Goal: Obtain resource: Download file/media

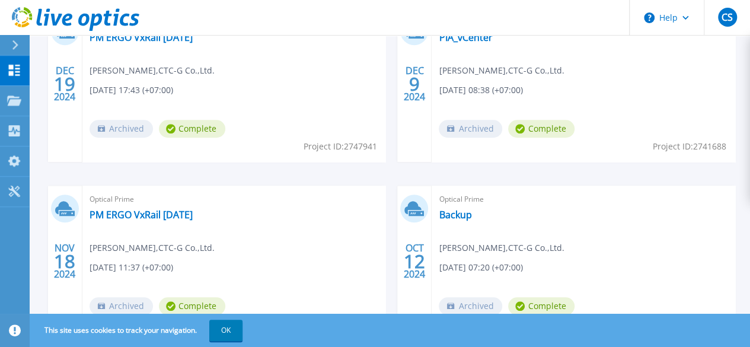
scroll to position [390, 0]
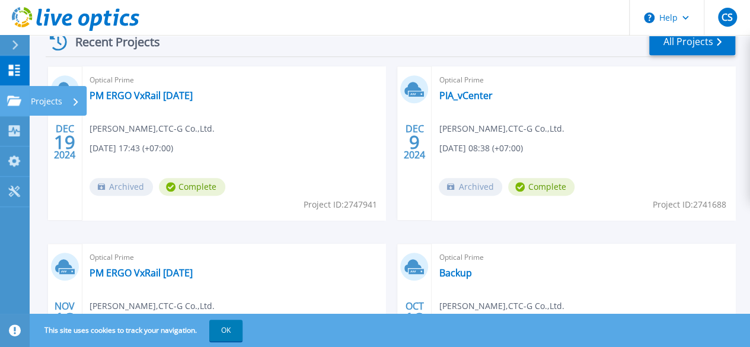
click at [2, 101] on link "Projects Projects" at bounding box center [15, 101] width 30 height 30
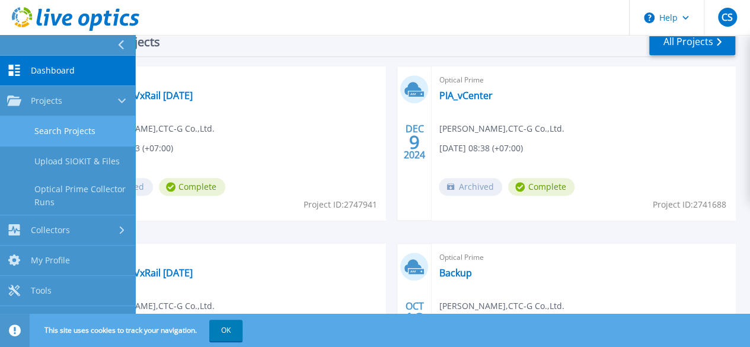
click at [92, 129] on link "Search Projects" at bounding box center [67, 131] width 135 height 30
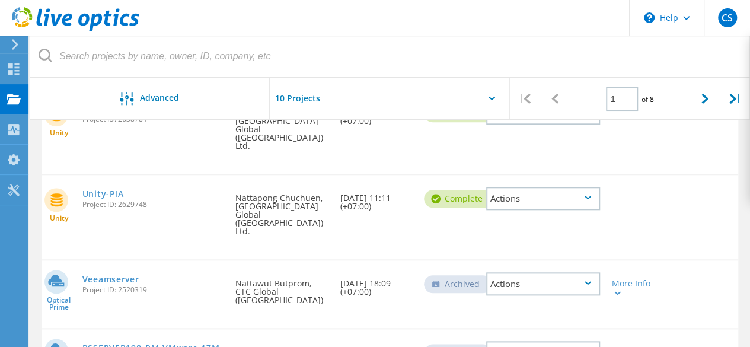
scroll to position [581, 0]
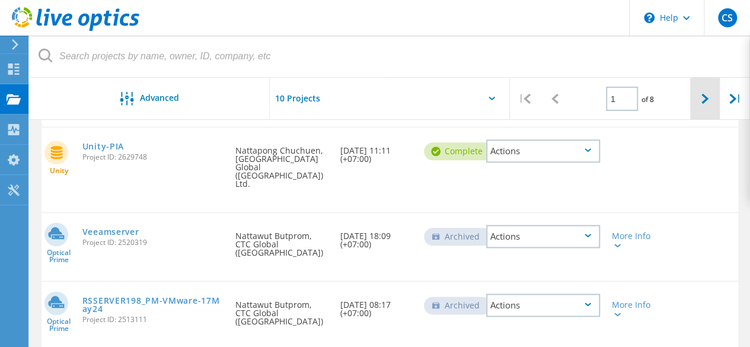
click at [707, 97] on icon at bounding box center [704, 99] width 7 height 10
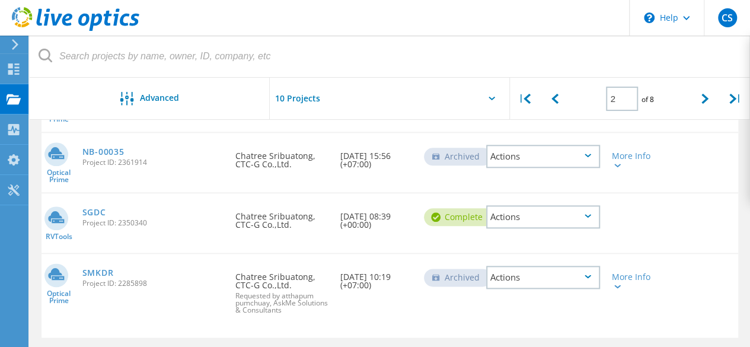
scroll to position [592, 0]
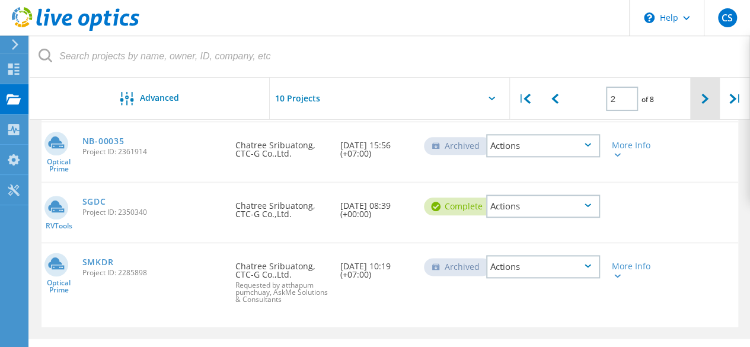
click at [706, 100] on icon at bounding box center [704, 99] width 7 height 10
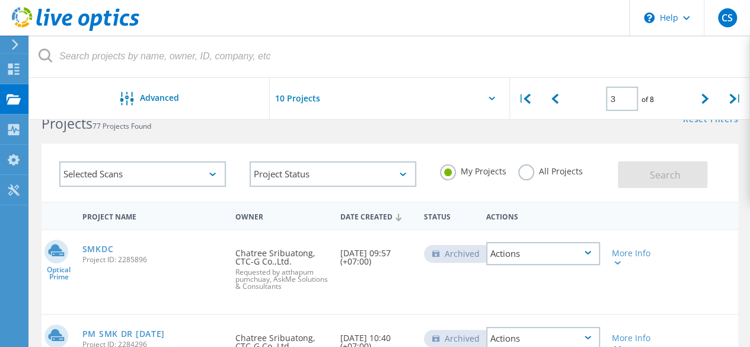
scroll to position [89, 0]
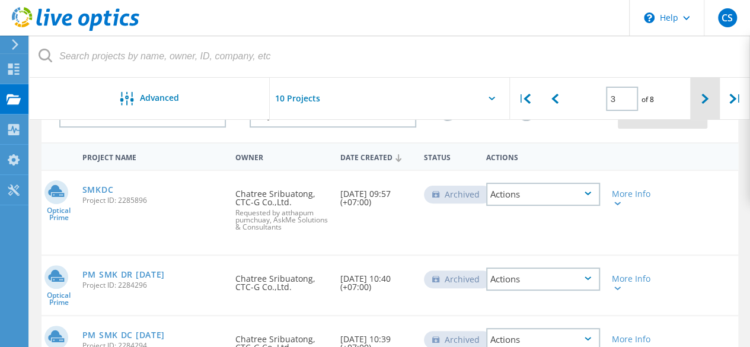
click at [712, 93] on div at bounding box center [705, 99] width 30 height 42
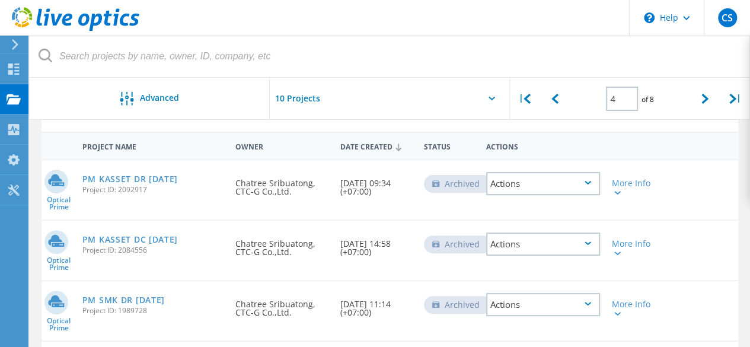
scroll to position [30, 0]
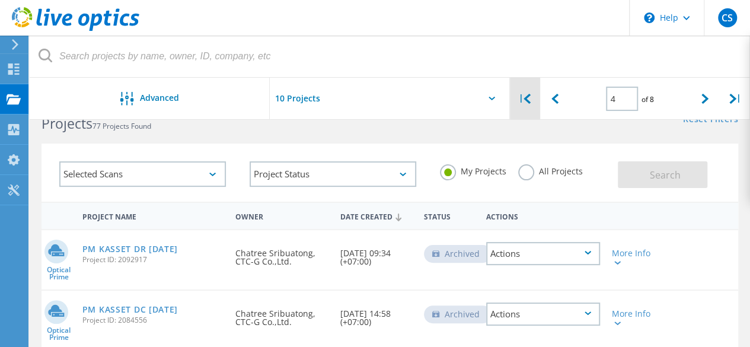
click at [529, 104] on div "|" at bounding box center [525, 99] width 30 height 42
type input "1"
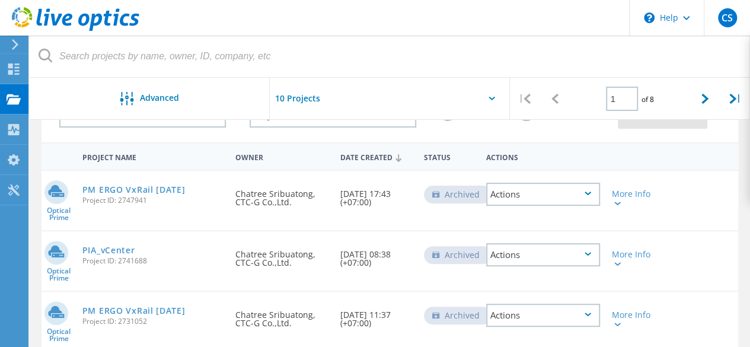
click at [585, 198] on div "Actions" at bounding box center [543, 193] width 114 height 23
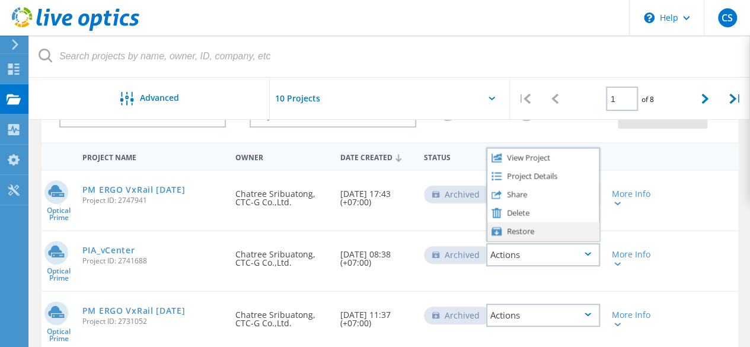
click at [533, 234] on div "Restore" at bounding box center [542, 231] width 111 height 18
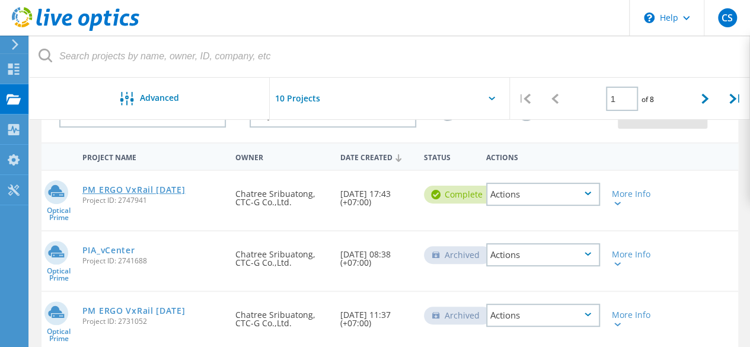
click at [159, 190] on link "PM ERGO VxRail 11-12-24" at bounding box center [133, 189] width 103 height 8
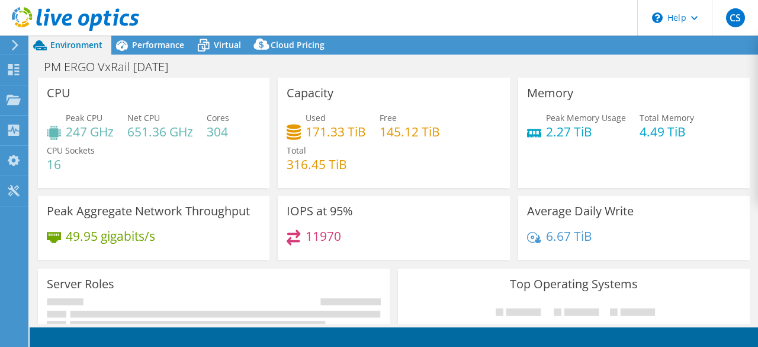
select select "[GEOGRAPHIC_DATA]"
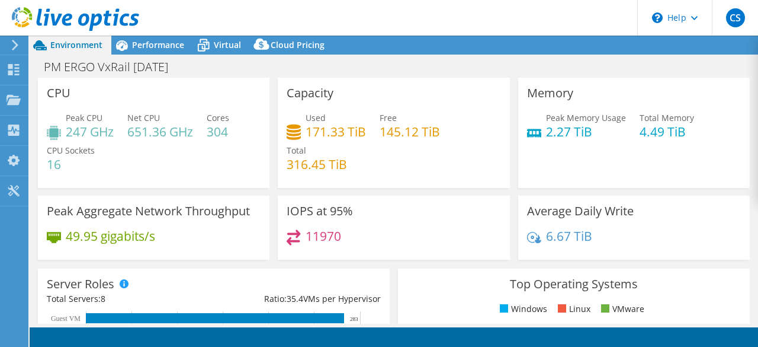
select select "THB"
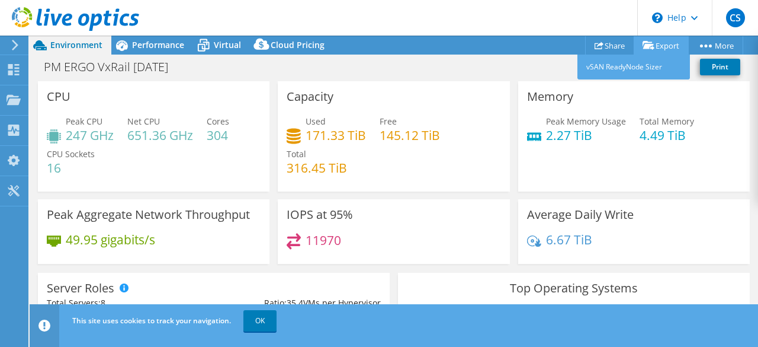
click at [662, 45] on link "Export" at bounding box center [661, 45] width 55 height 18
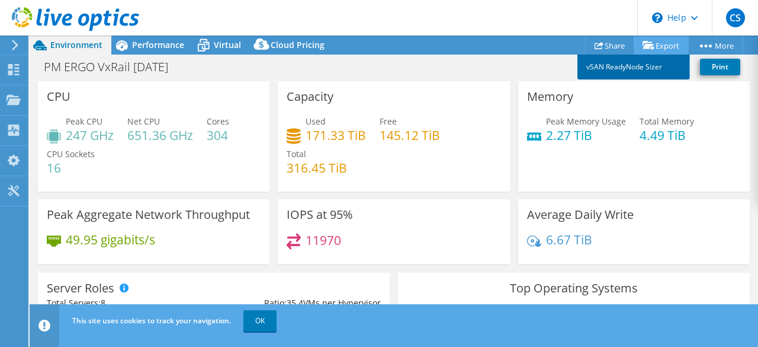
click at [634, 69] on link "vSAN ReadyNode Sizer" at bounding box center [634, 67] width 113 height 25
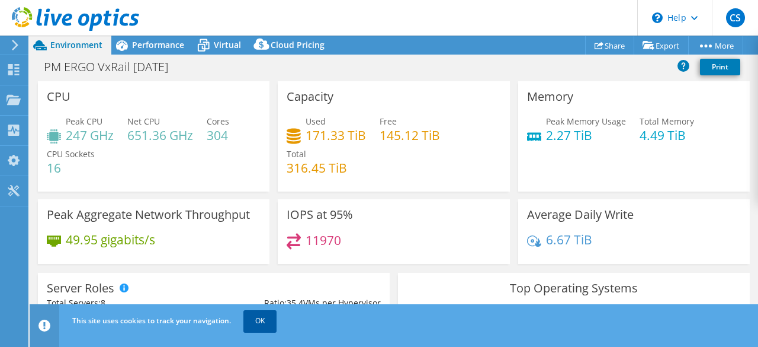
click at [254, 322] on link "OK" at bounding box center [260, 320] width 33 height 21
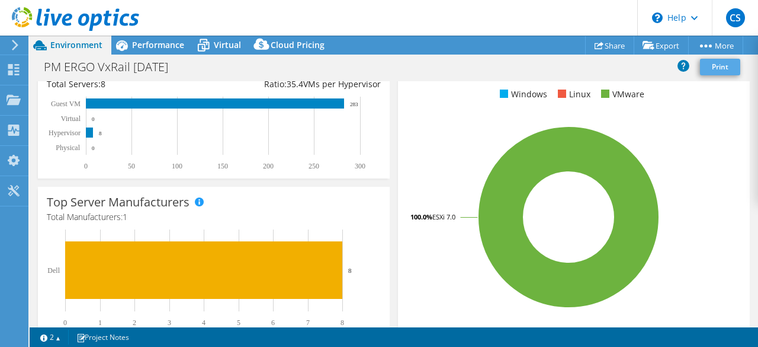
scroll to position [178, 0]
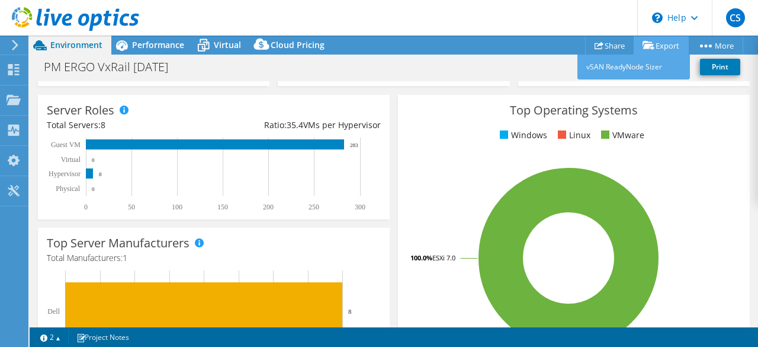
click at [654, 46] on link "Export" at bounding box center [661, 45] width 55 height 18
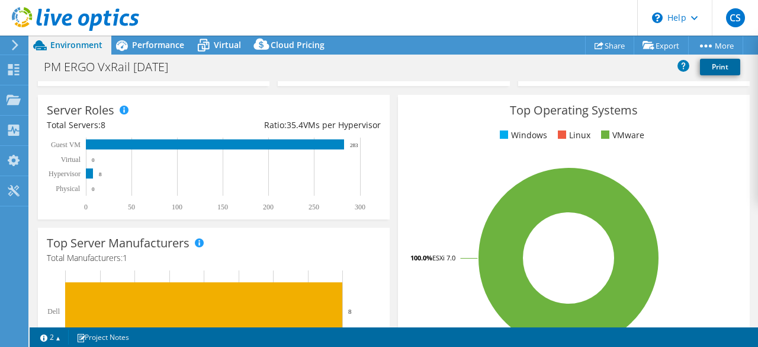
click at [725, 66] on link "Print" at bounding box center [720, 67] width 40 height 17
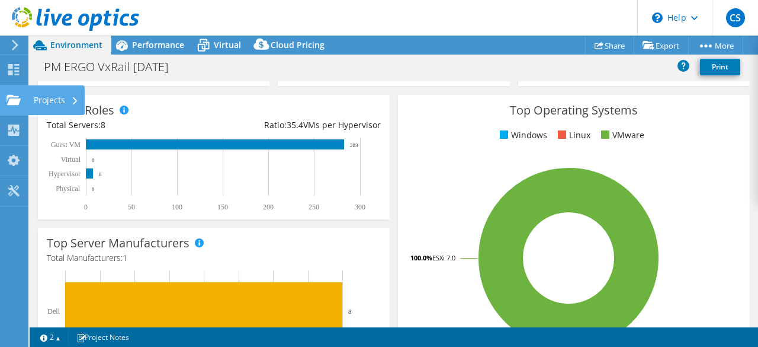
click at [30, 95] on div "Projects" at bounding box center [56, 100] width 57 height 30
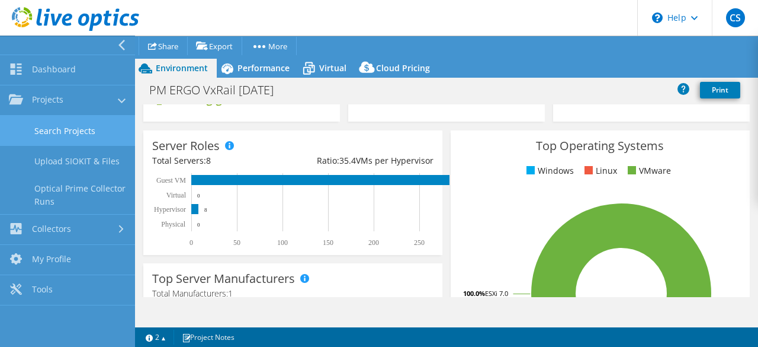
click at [55, 133] on link "Search Projects" at bounding box center [67, 131] width 135 height 30
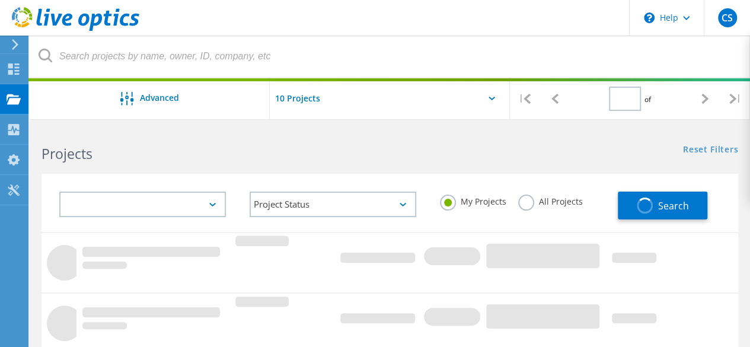
type input "1"
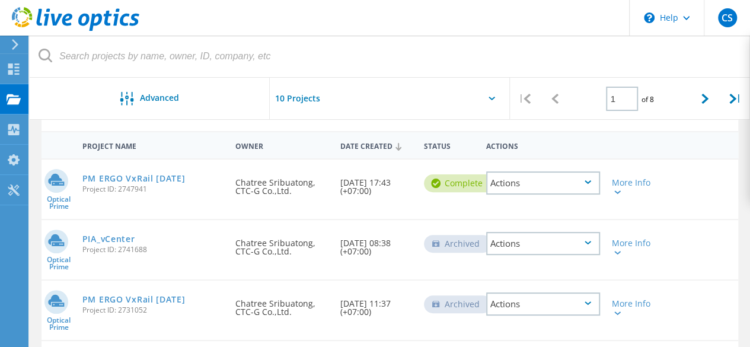
scroll to position [118, 0]
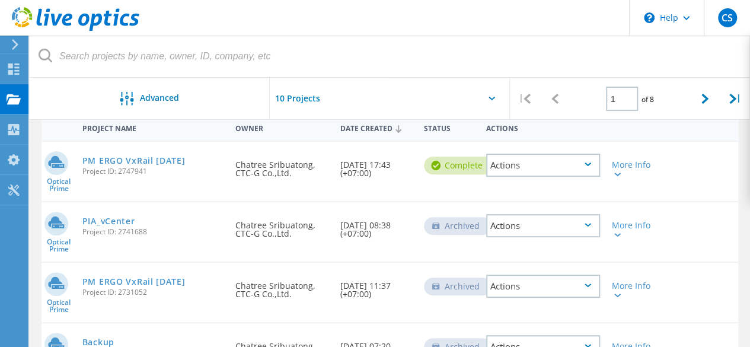
click at [554, 226] on div "Actions" at bounding box center [543, 225] width 114 height 23
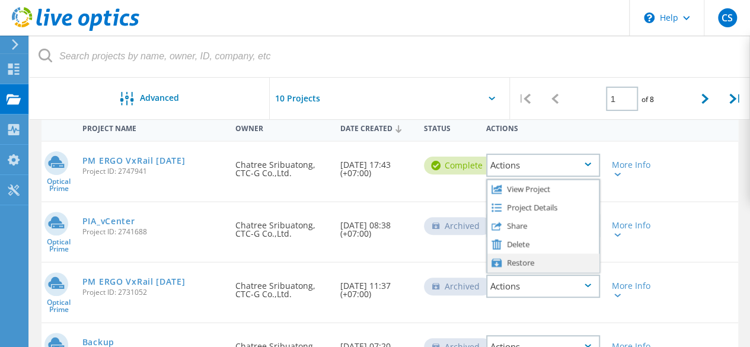
click at [517, 258] on div "Restore" at bounding box center [542, 262] width 111 height 18
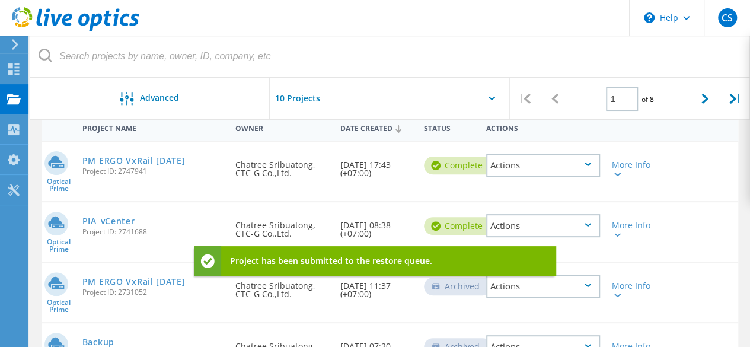
click at [104, 219] on link "PIA_vCenter" at bounding box center [108, 221] width 53 height 8
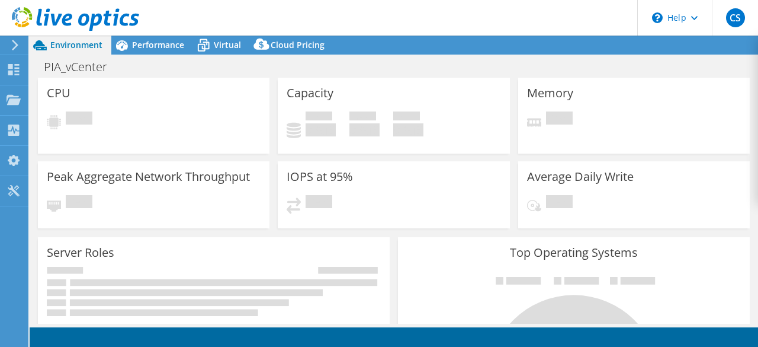
select select "USD"
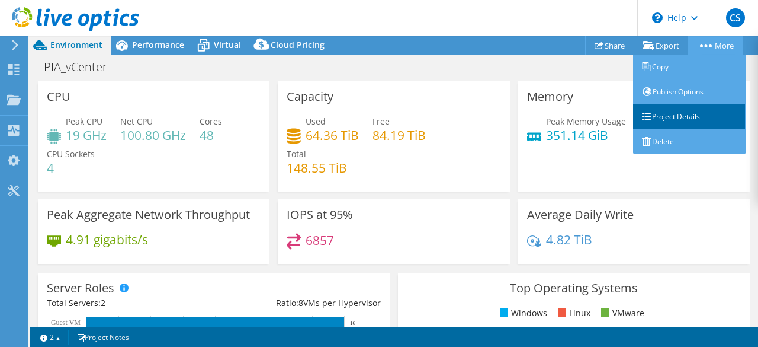
click at [711, 118] on link "Project Details" at bounding box center [689, 116] width 113 height 25
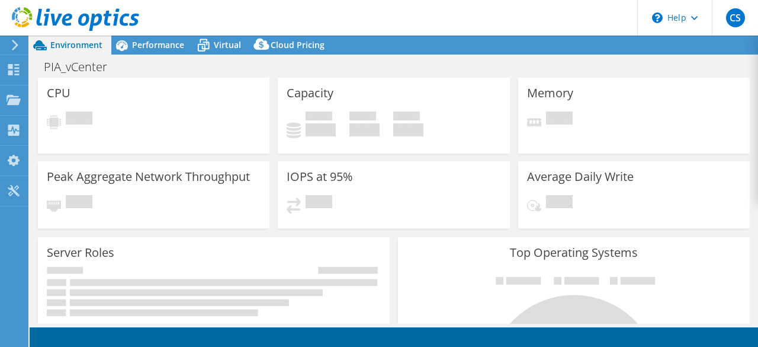
select select "USD"
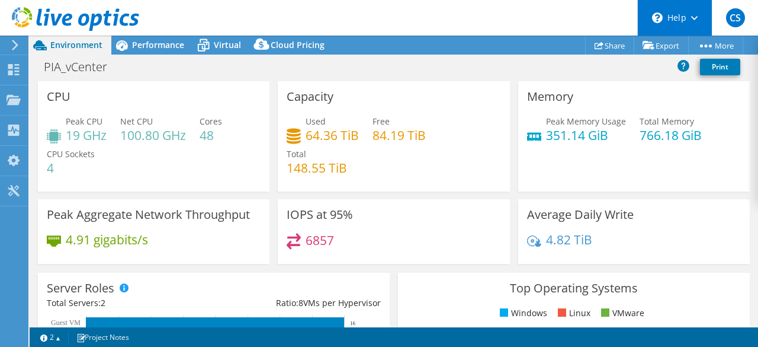
click at [691, 25] on div "\n Help" at bounding box center [675, 18] width 75 height 36
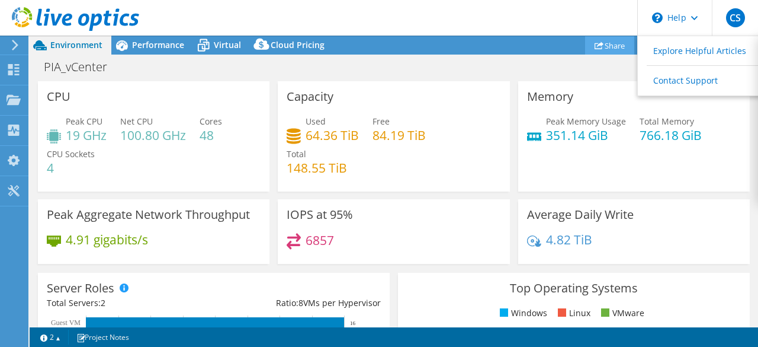
click at [608, 44] on link "Share" at bounding box center [609, 45] width 49 height 18
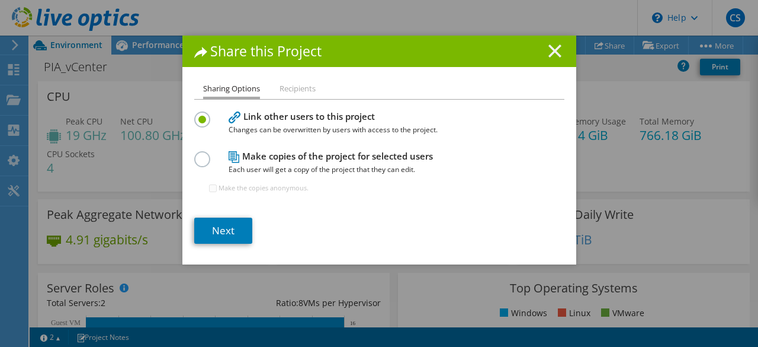
click at [549, 55] on icon at bounding box center [555, 50] width 13 height 13
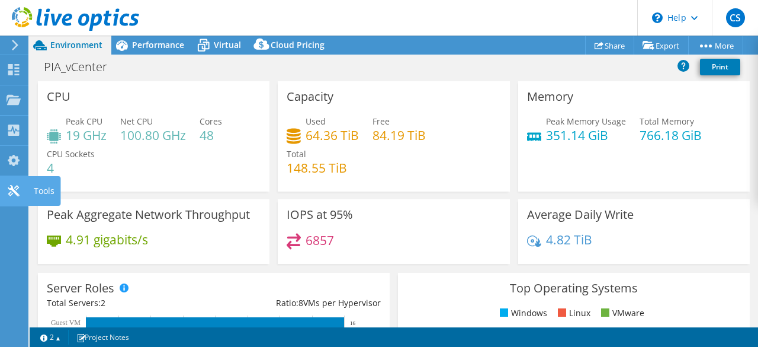
click at [15, 191] on use at bounding box center [13, 190] width 11 height 11
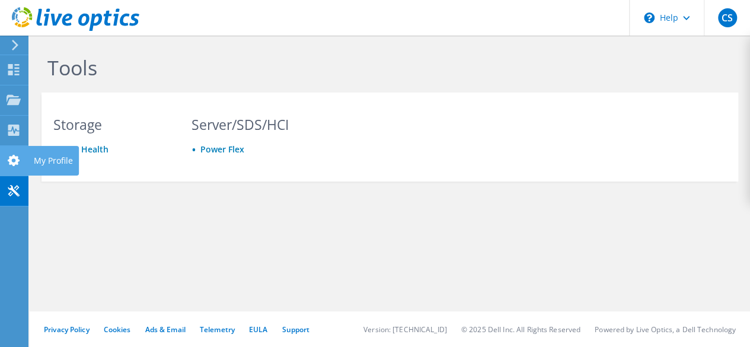
click at [9, 159] on use at bounding box center [14, 160] width 12 height 11
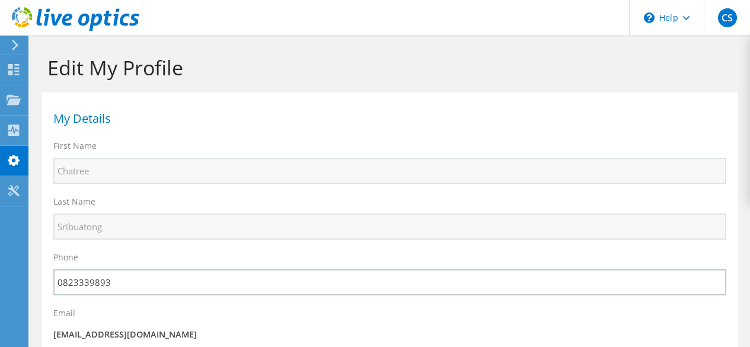
select select "210"
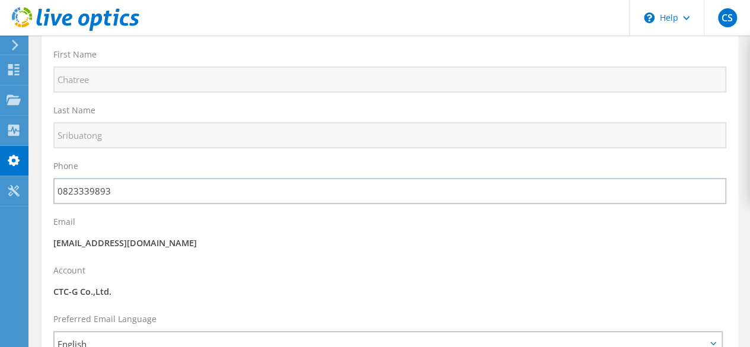
scroll to position [59, 0]
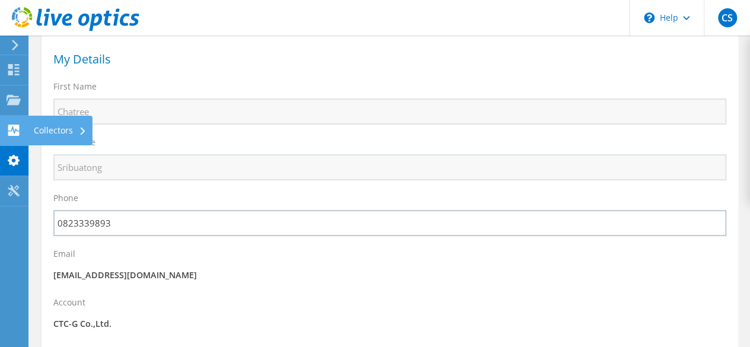
click at [8, 130] on icon at bounding box center [14, 129] width 14 height 11
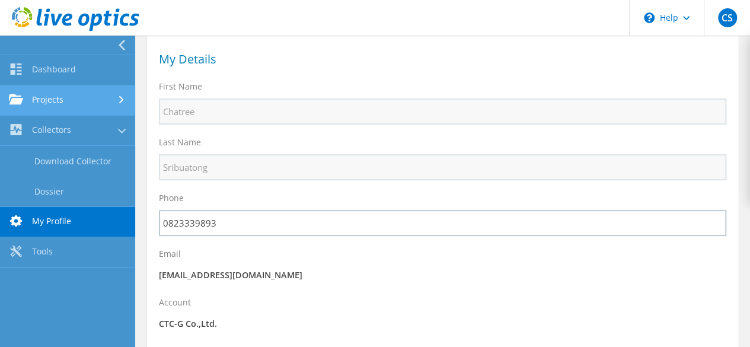
click at [62, 108] on link "Projects" at bounding box center [67, 100] width 135 height 30
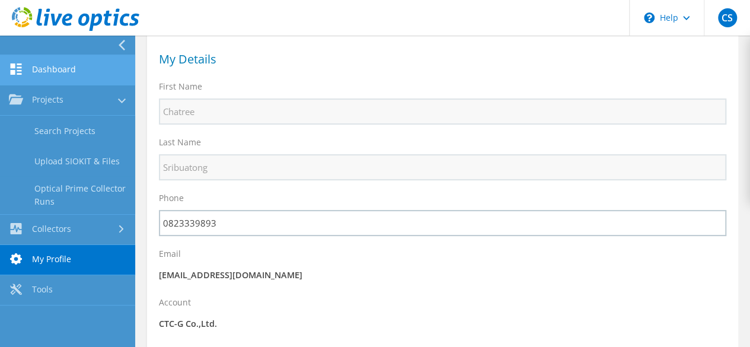
click at [78, 75] on link "Dashboard" at bounding box center [67, 70] width 135 height 30
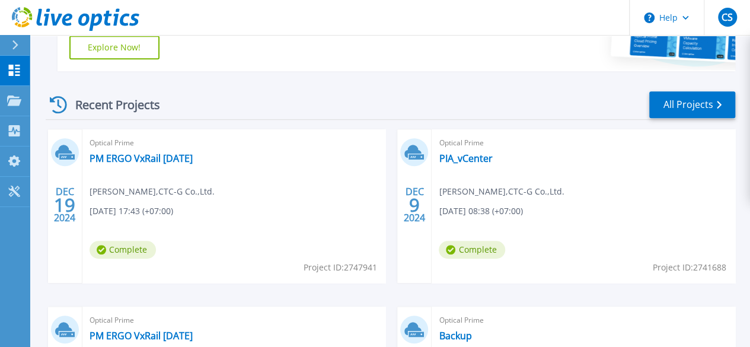
scroll to position [331, 0]
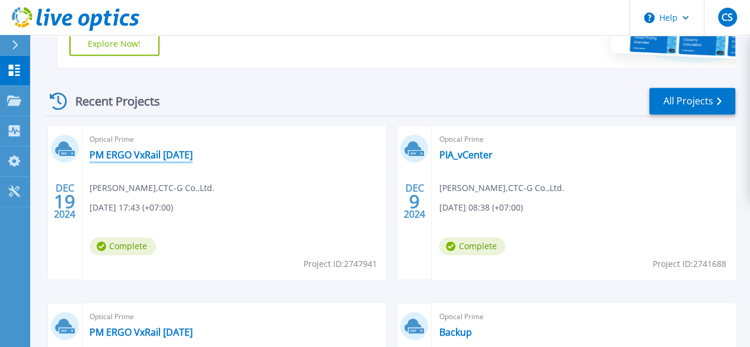
click at [142, 150] on link "PM ERGO VxRail [DATE]" at bounding box center [140, 155] width 103 height 12
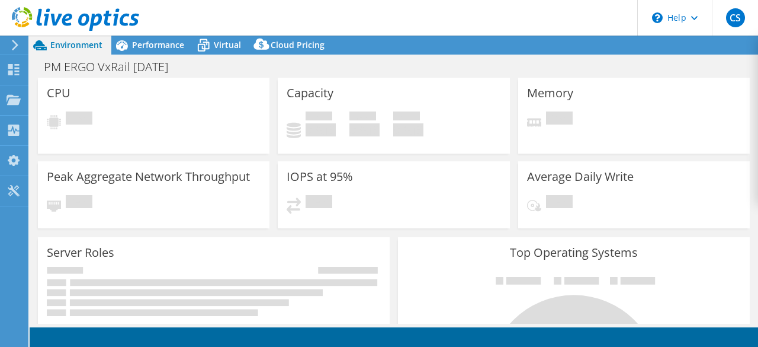
select select "[GEOGRAPHIC_DATA]"
select select "USD"
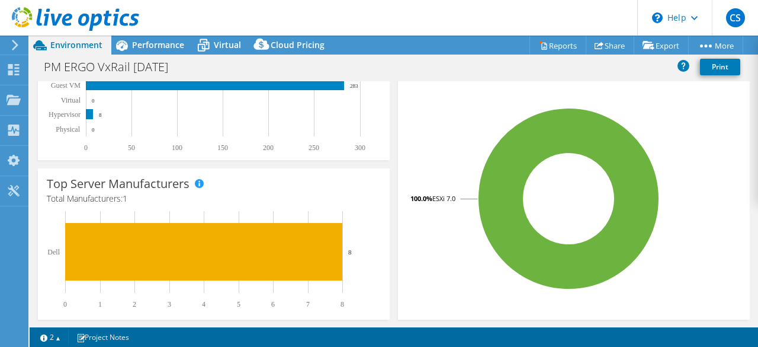
scroll to position [355, 0]
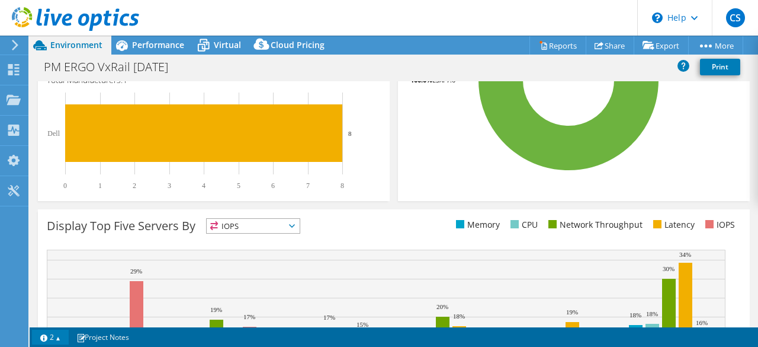
click at [57, 335] on link "2" at bounding box center [50, 336] width 37 height 15
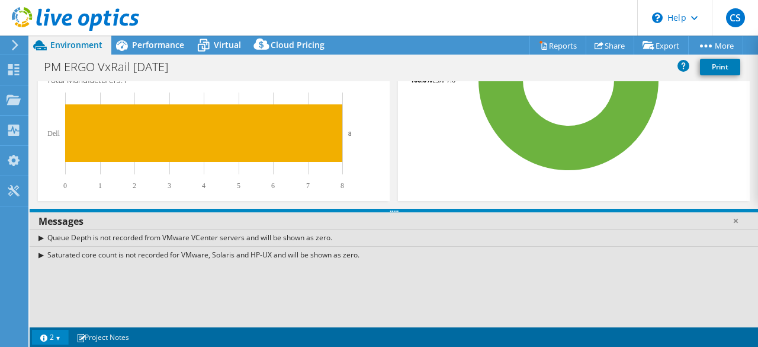
click at [57, 335] on link "2" at bounding box center [50, 336] width 37 height 15
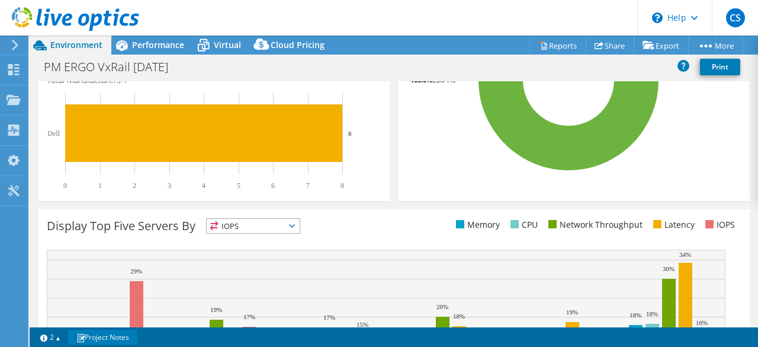
click at [96, 338] on link "Project Notes" at bounding box center [102, 336] width 69 height 15
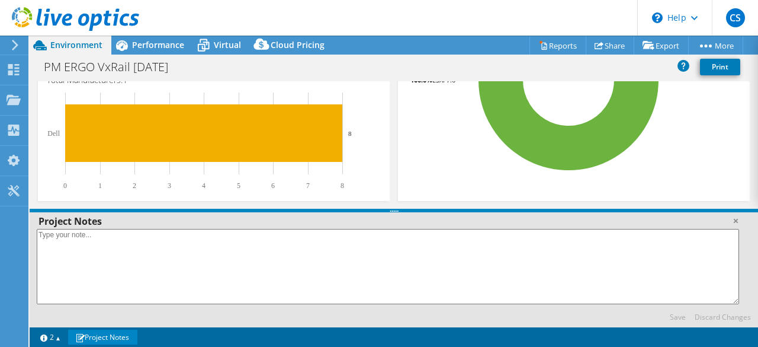
click at [96, 338] on link "Project Notes" at bounding box center [102, 336] width 69 height 15
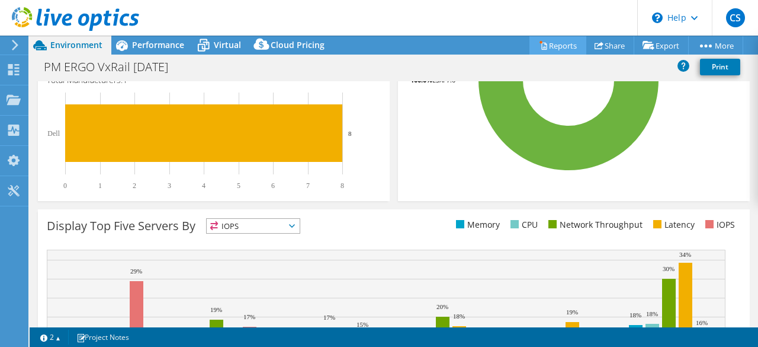
click at [547, 44] on link "Reports" at bounding box center [558, 45] width 57 height 18
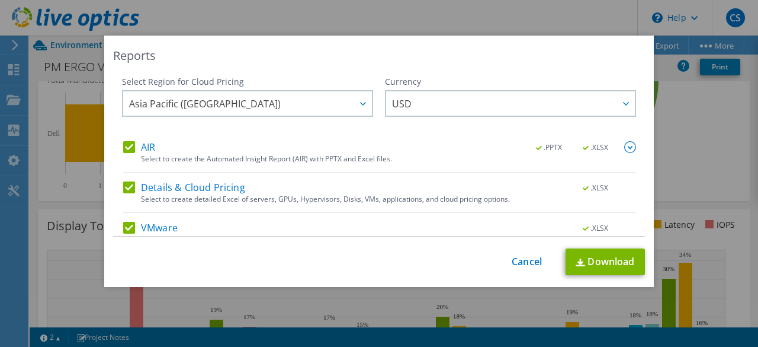
scroll to position [56, 0]
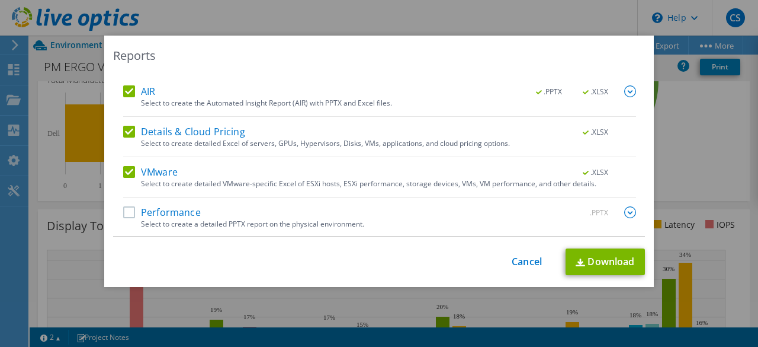
click at [129, 214] on label "Performance" at bounding box center [162, 212] width 78 height 12
click at [0, 0] on input "Performance" at bounding box center [0, 0] width 0 height 0
click at [624, 210] on img at bounding box center [630, 212] width 12 height 12
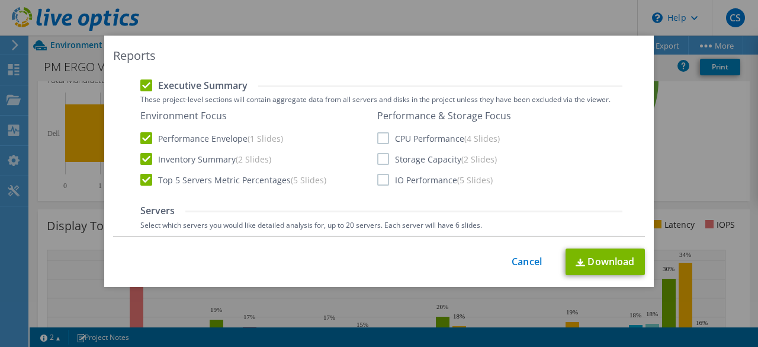
scroll to position [293, 0]
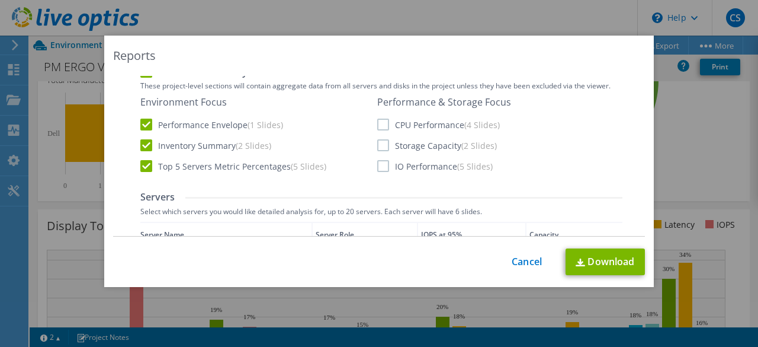
click at [380, 123] on label "CPU Performance (4 Slides)" at bounding box center [438, 124] width 123 height 12
click at [0, 0] on input "CPU Performance (4 Slides)" at bounding box center [0, 0] width 0 height 0
click at [378, 142] on label "Storage Capacity (2 Slides)" at bounding box center [437, 145] width 120 height 12
click at [0, 0] on input "Storage Capacity (2 Slides)" at bounding box center [0, 0] width 0 height 0
click at [377, 168] on label "IO Performance (5 Slides)" at bounding box center [435, 166] width 116 height 12
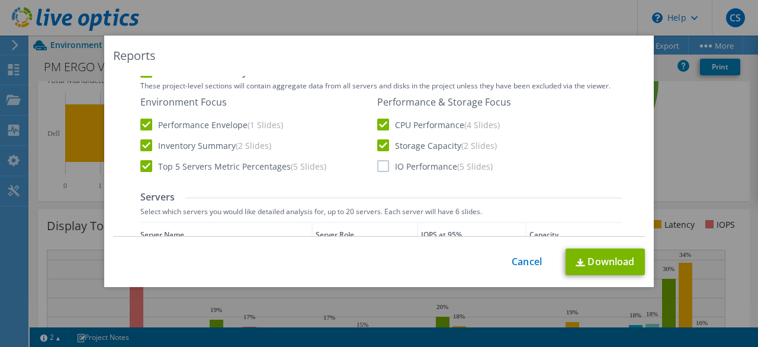
click at [0, 0] on input "IO Performance (5 Slides)" at bounding box center [0, 0] width 0 height 0
click at [377, 168] on label "IO Performance (5 Slides)" at bounding box center [435, 166] width 116 height 12
click at [0, 0] on input "IO Performance (5 Slides)" at bounding box center [0, 0] width 0 height 0
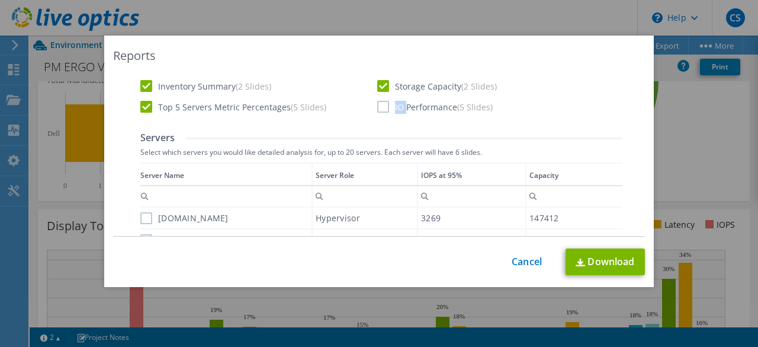
scroll to position [470, 0]
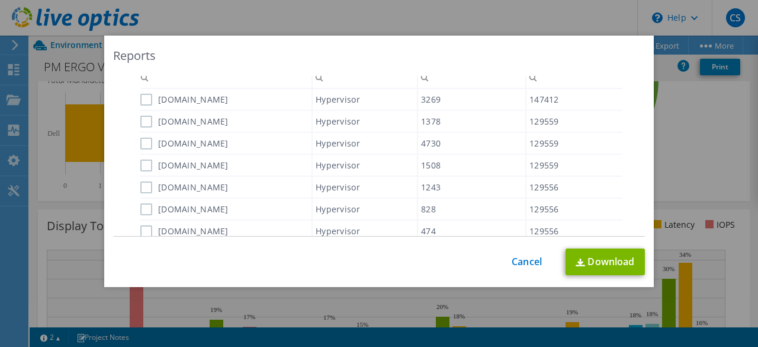
click at [140, 100] on label "egth-vxrailesx3.ergo.co.th" at bounding box center [184, 100] width 88 height 12
click at [0, 0] on input "egth-vxrailesx3.ergo.co.th" at bounding box center [0, 0] width 0 height 0
click at [142, 117] on label "egth-vxrailesx2.ergo.co.th" at bounding box center [184, 122] width 88 height 12
click at [0, 0] on input "egth-vxrailesx2.ergo.co.th" at bounding box center [0, 0] width 0 height 0
click at [142, 142] on label "egth-vxrailesx1.ergo.co.th" at bounding box center [184, 143] width 88 height 12
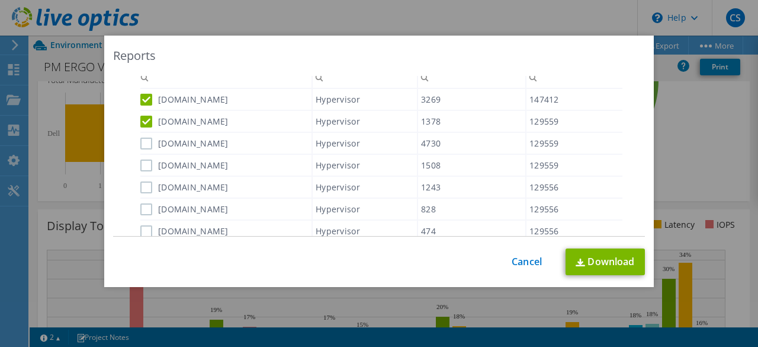
click at [0, 0] on input "egth-vxrailesx1.ergo.co.th" at bounding box center [0, 0] width 0 height 0
click at [142, 162] on label "egth-vxrailesx4.ergo.co.th" at bounding box center [184, 165] width 88 height 12
click at [0, 0] on input "egth-vxrailesx4.ergo.co.th" at bounding box center [0, 0] width 0 height 0
click at [141, 188] on label "egth-vxrailesx7.ergo.co.th" at bounding box center [184, 187] width 88 height 12
click at [0, 0] on input "egth-vxrailesx7.ergo.co.th" at bounding box center [0, 0] width 0 height 0
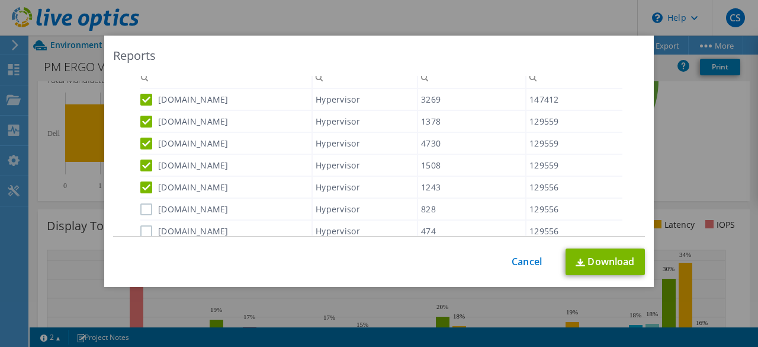
click at [140, 210] on label "egth-vxrailesx6.ergo.co.th" at bounding box center [184, 209] width 88 height 12
click at [0, 0] on input "egth-vxrailesx6.ergo.co.th" at bounding box center [0, 0] width 0 height 0
click at [142, 230] on label "egth-vxrailesx5.ergo.co.th" at bounding box center [184, 231] width 88 height 12
click at [0, 0] on input "egth-vxrailesx5.ergo.co.th" at bounding box center [0, 0] width 0 height 0
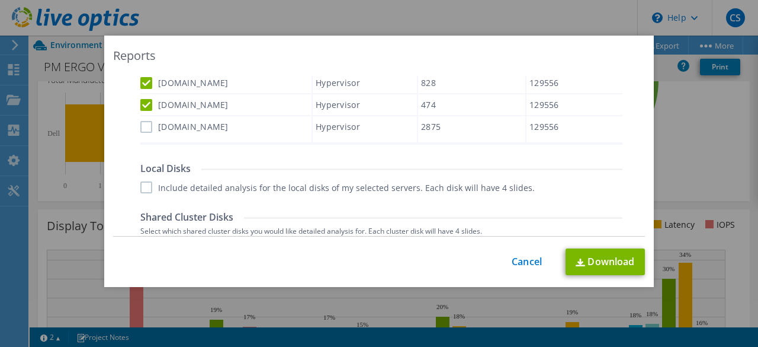
scroll to position [589, 0]
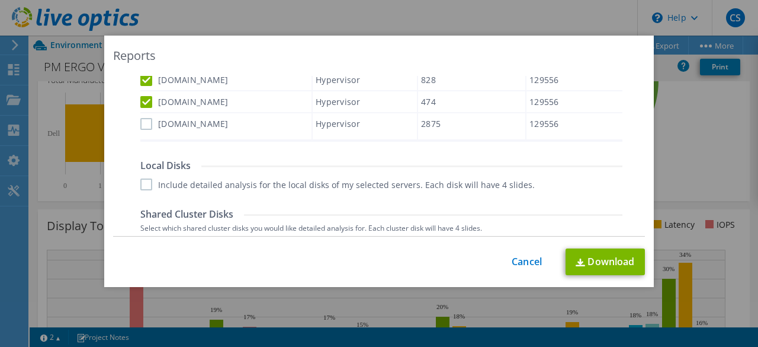
click at [142, 123] on label "egth-vxrailesx8.ergo.co.th" at bounding box center [184, 124] width 88 height 12
click at [0, 0] on input "egth-vxrailesx8.ergo.co.th" at bounding box center [0, 0] width 0 height 0
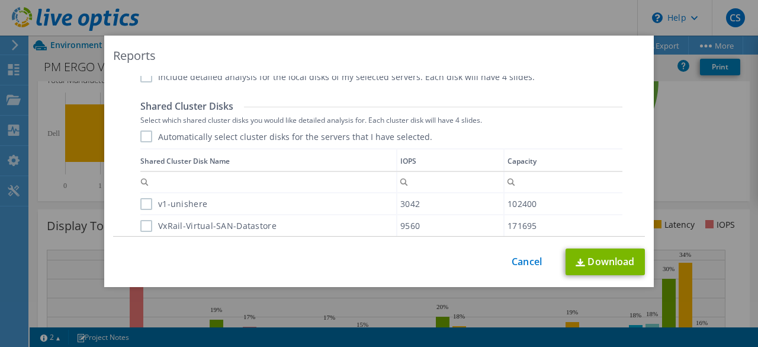
scroll to position [707, 0]
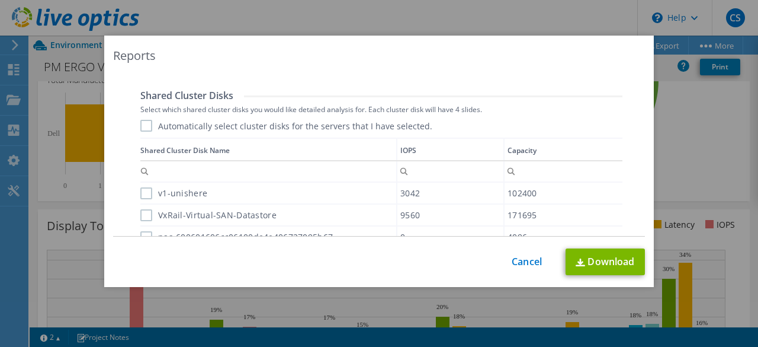
click at [142, 125] on label "Automatically select cluster disks for the servers that I have selected." at bounding box center [286, 126] width 292 height 12
click at [0, 0] on input "Automatically select cluster disks for the servers that I have selected." at bounding box center [0, 0] width 0 height 0
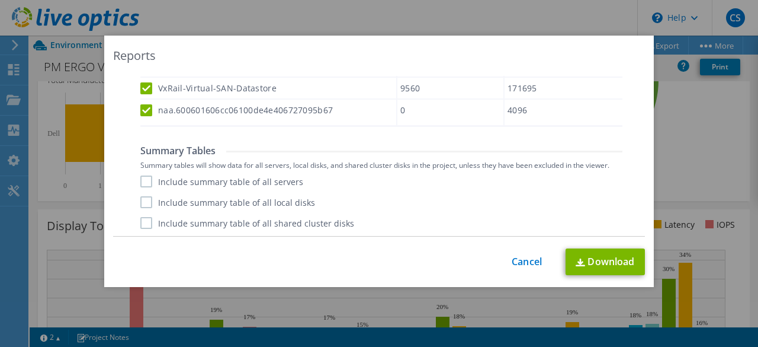
scroll to position [832, 0]
click at [140, 177] on label "Include summary table of all servers" at bounding box center [221, 180] width 163 height 12
click at [0, 0] on input "Include summary table of all servers" at bounding box center [0, 0] width 0 height 0
click at [145, 200] on label "Include summary table of all local disks" at bounding box center [227, 201] width 175 height 12
click at [0, 0] on input "Include summary table of all local disks" at bounding box center [0, 0] width 0 height 0
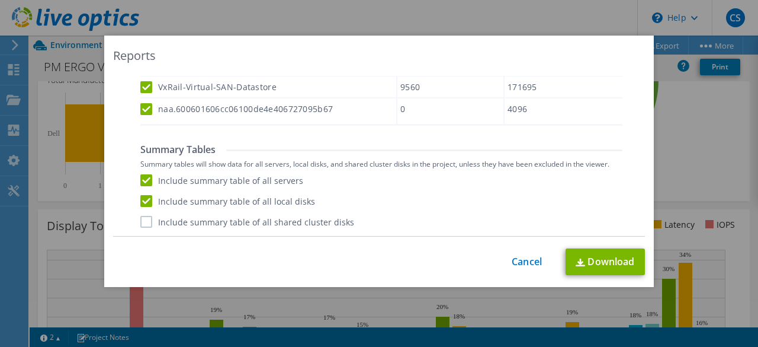
click at [143, 220] on label "Include summary table of all shared cluster disks" at bounding box center [247, 222] width 214 height 12
click at [0, 0] on input "Include summary table of all shared cluster disks" at bounding box center [0, 0] width 0 height 0
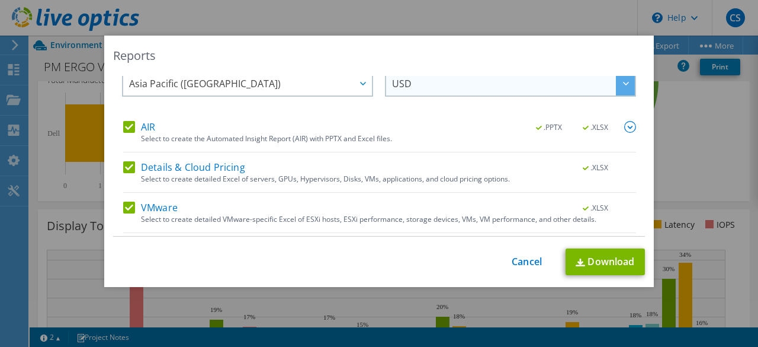
scroll to position [2, 0]
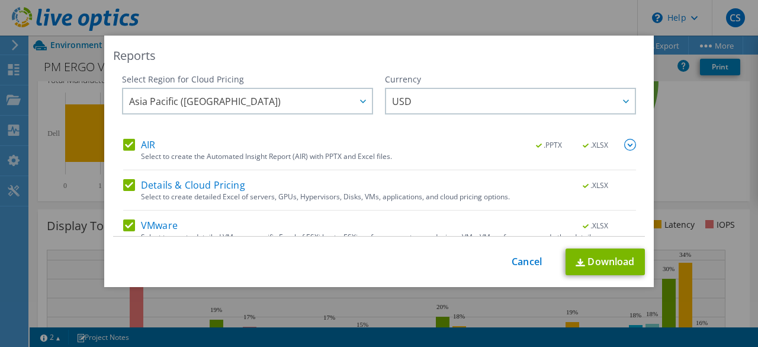
click at [624, 143] on img at bounding box center [630, 145] width 12 height 12
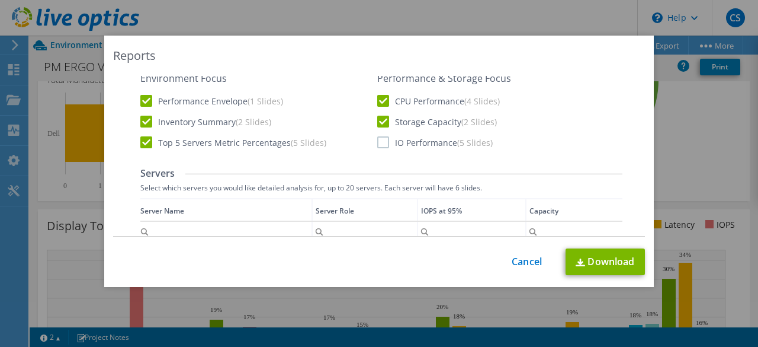
scroll to position [358, 0]
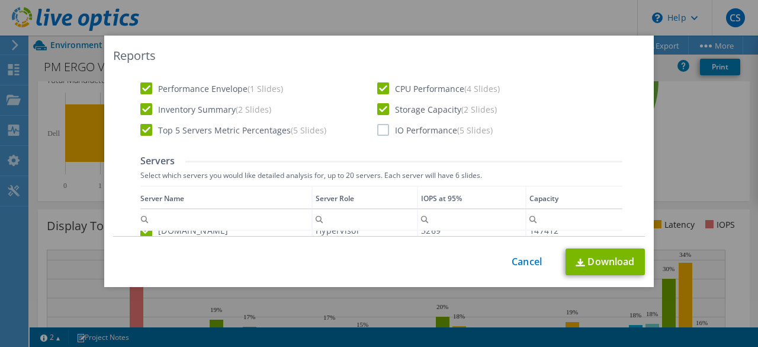
click at [377, 132] on label "IO Performance (5 Slides)" at bounding box center [435, 130] width 116 height 12
click at [0, 0] on input "IO Performance (5 Slides)" at bounding box center [0, 0] width 0 height 0
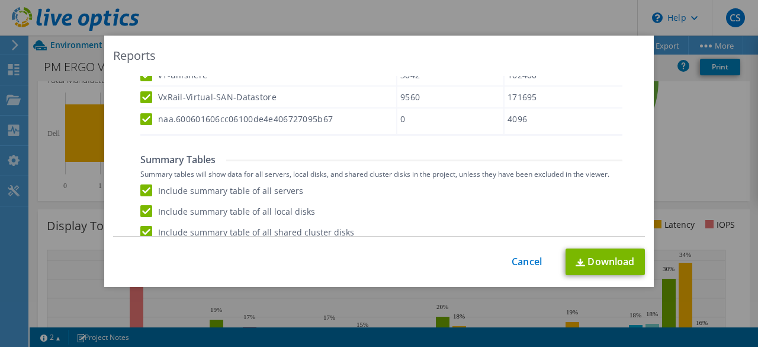
scroll to position [860, 0]
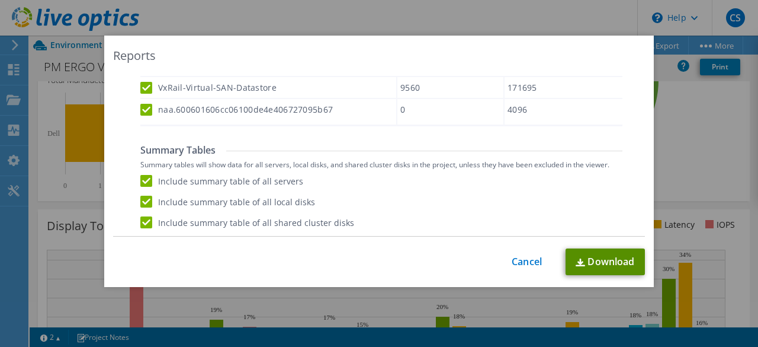
click at [608, 253] on link "Download" at bounding box center [605, 261] width 79 height 27
click at [526, 261] on link "Cancel" at bounding box center [527, 261] width 30 height 11
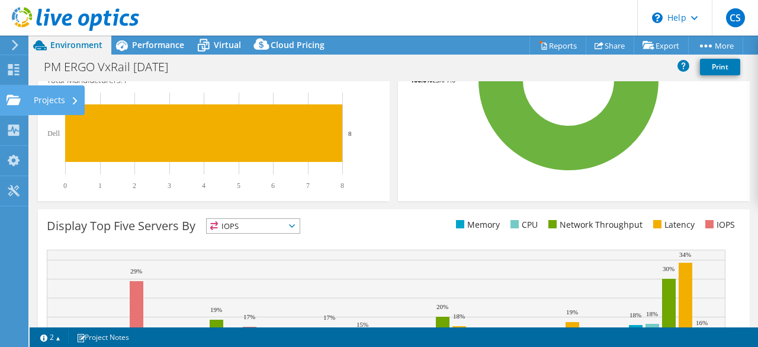
click at [16, 104] on use at bounding box center [14, 99] width 14 height 10
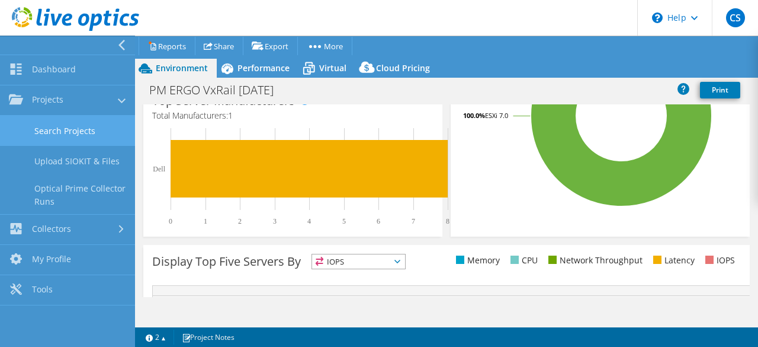
click at [84, 127] on link "Search Projects" at bounding box center [67, 131] width 135 height 30
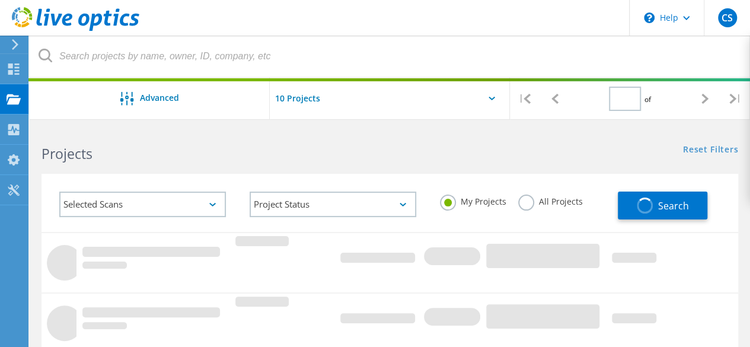
type input "1"
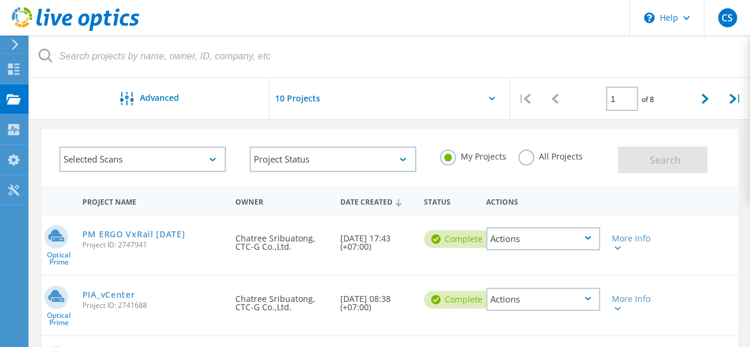
scroll to position [59, 0]
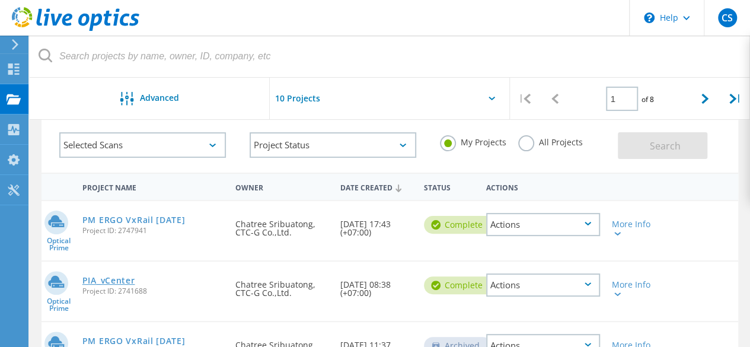
click at [110, 280] on link "PIA_vCenter" at bounding box center [108, 280] width 53 height 8
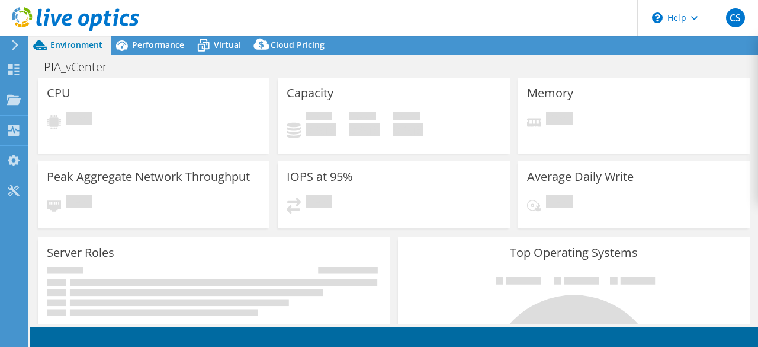
select select "USD"
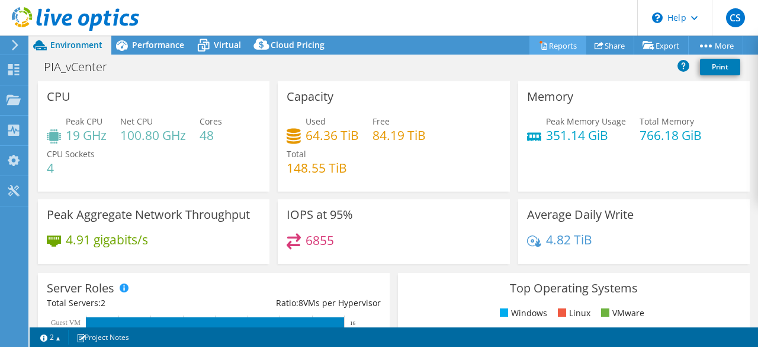
click at [548, 48] on link "Reports" at bounding box center [558, 45] width 57 height 18
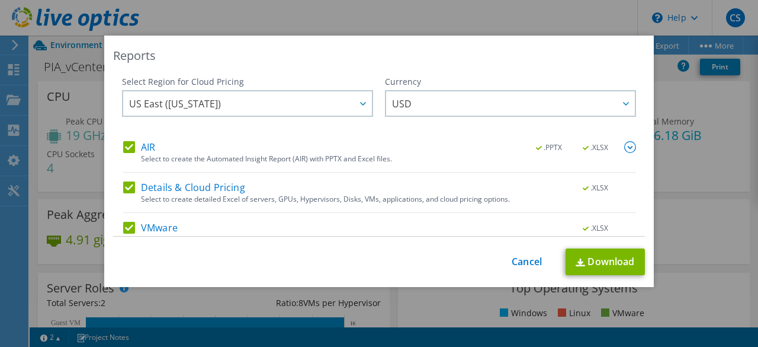
click at [624, 144] on img at bounding box center [630, 147] width 12 height 12
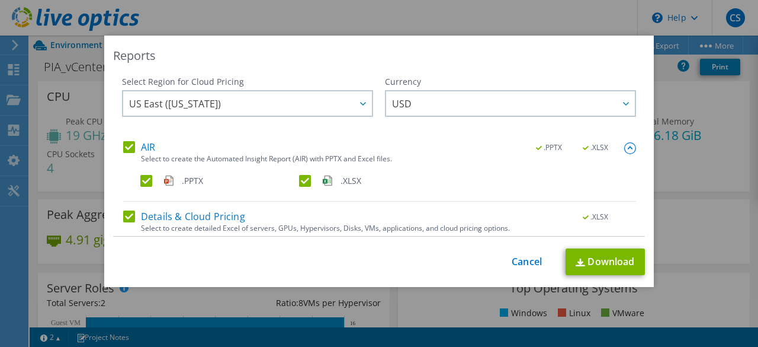
scroll to position [85, 0]
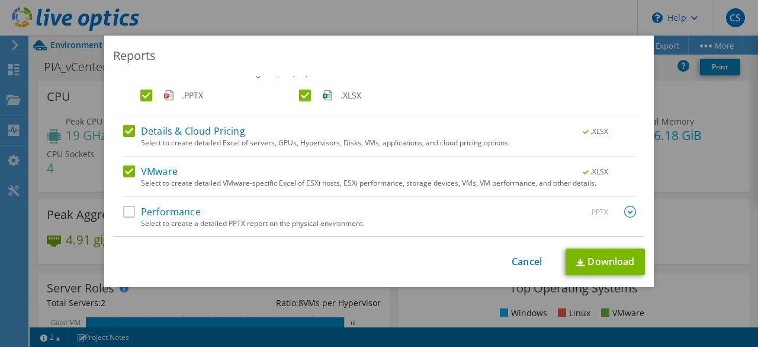
click at [129, 210] on label "Performance" at bounding box center [162, 212] width 78 height 12
click at [0, 0] on input "Performance" at bounding box center [0, 0] width 0 height 0
click at [624, 213] on img at bounding box center [630, 212] width 12 height 12
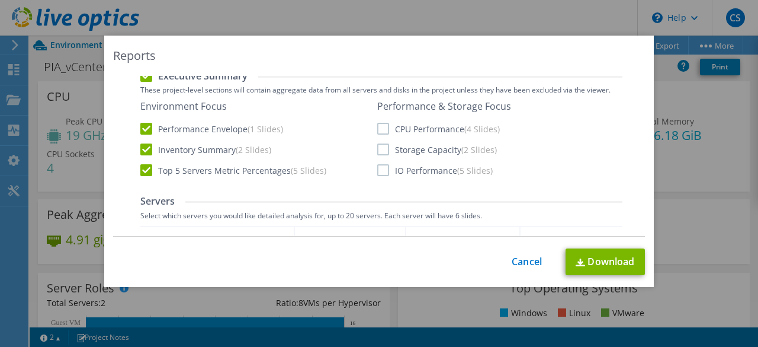
scroll to position [322, 0]
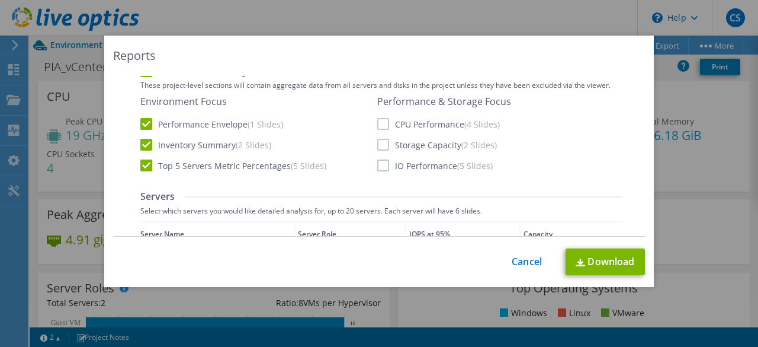
click at [379, 123] on label "CPU Performance (4 Slides)" at bounding box center [438, 124] width 123 height 12
click at [0, 0] on input "CPU Performance (4 Slides)" at bounding box center [0, 0] width 0 height 0
click at [377, 140] on label "Storage Capacity (2 Slides)" at bounding box center [437, 145] width 120 height 12
click at [0, 0] on input "Storage Capacity (2 Slides)" at bounding box center [0, 0] width 0 height 0
click at [380, 161] on label "IO Performance (5 Slides)" at bounding box center [435, 165] width 116 height 12
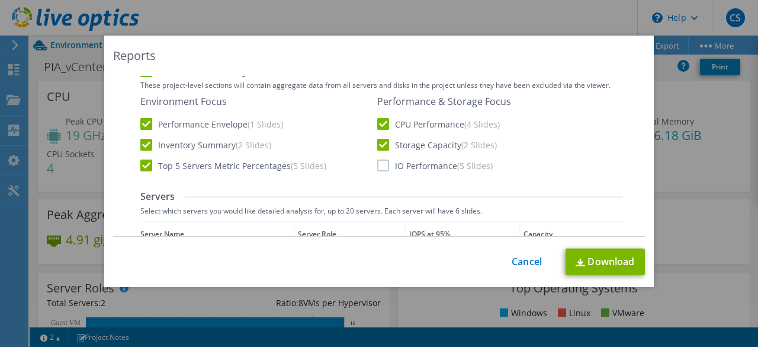
click at [0, 0] on input "IO Performance (5 Slides)" at bounding box center [0, 0] width 0 height 0
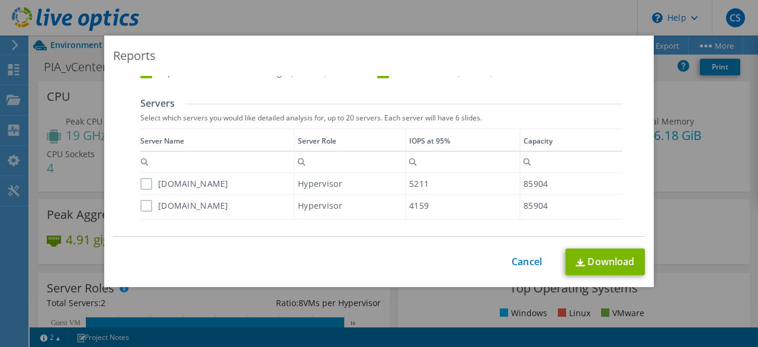
scroll to position [441, 0]
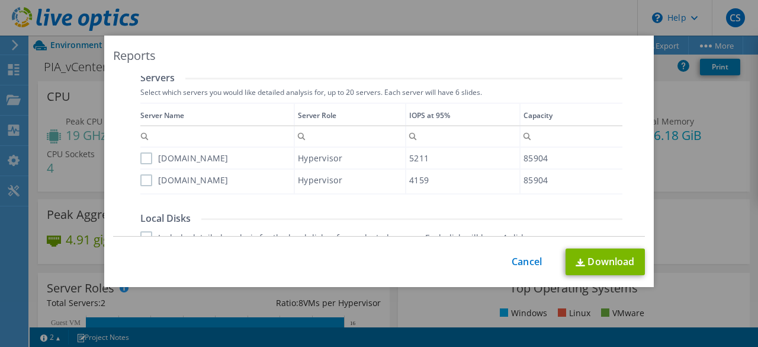
click at [143, 159] on label "[DOMAIN_NAME]" at bounding box center [184, 158] width 88 height 12
click at [0, 0] on input "[DOMAIN_NAME]" at bounding box center [0, 0] width 0 height 0
click at [140, 180] on label "[DOMAIN_NAME]" at bounding box center [184, 180] width 88 height 12
click at [0, 0] on input "[DOMAIN_NAME]" at bounding box center [0, 0] width 0 height 0
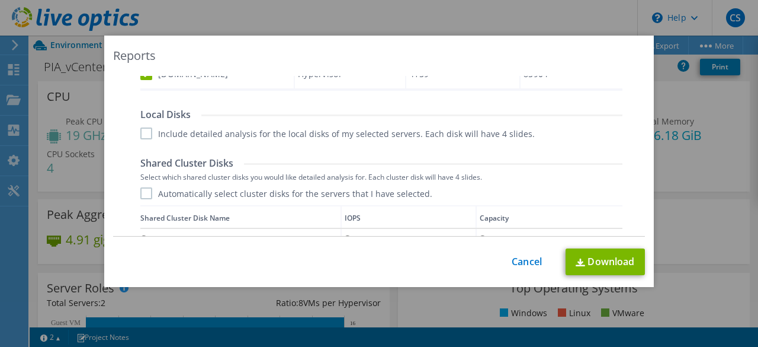
scroll to position [559, 0]
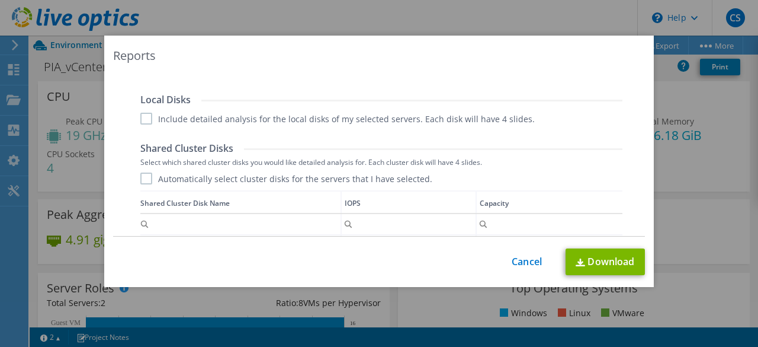
click at [140, 178] on label "Automatically select cluster disks for the servers that I have selected." at bounding box center [286, 178] width 292 height 12
click at [0, 0] on input "Automatically select cluster disks for the servers that I have selected." at bounding box center [0, 0] width 0 height 0
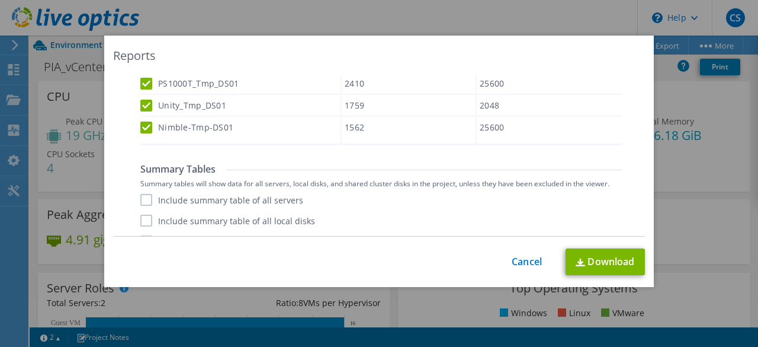
scroll to position [840, 0]
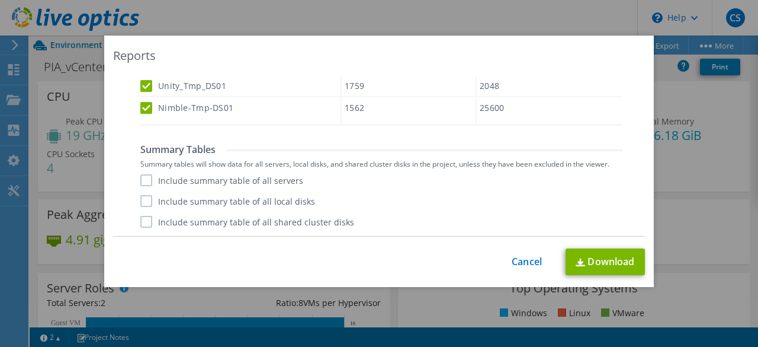
click at [141, 180] on label "Include summary table of all servers" at bounding box center [221, 180] width 163 height 12
click at [0, 0] on input "Include summary table of all servers" at bounding box center [0, 0] width 0 height 0
click at [145, 200] on label "Include summary table of all local disks" at bounding box center [227, 201] width 175 height 12
click at [0, 0] on input "Include summary table of all local disks" at bounding box center [0, 0] width 0 height 0
click at [143, 220] on label "Include summary table of all shared cluster disks" at bounding box center [247, 222] width 214 height 12
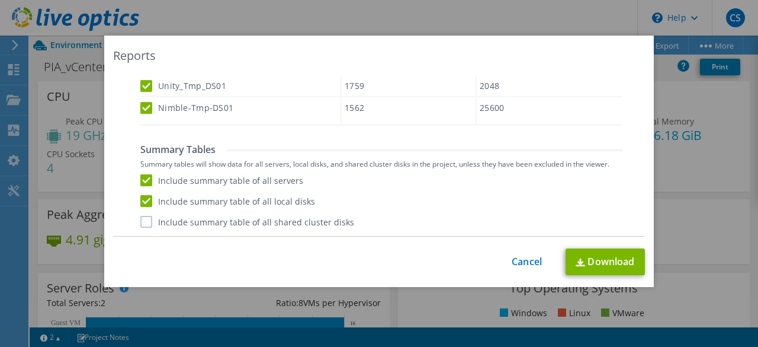
click at [0, 0] on input "Include summary table of all shared cluster disks" at bounding box center [0, 0] width 0 height 0
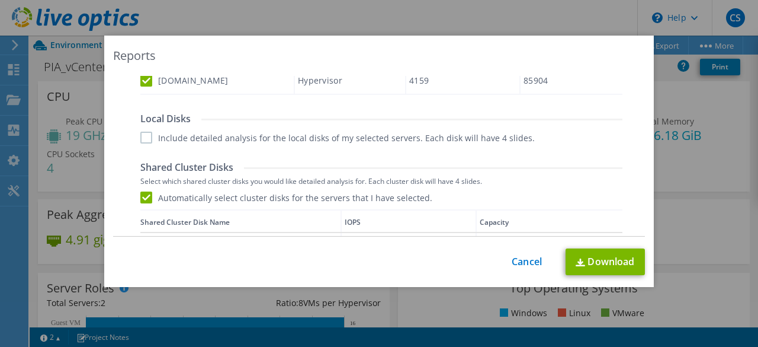
scroll to position [544, 0]
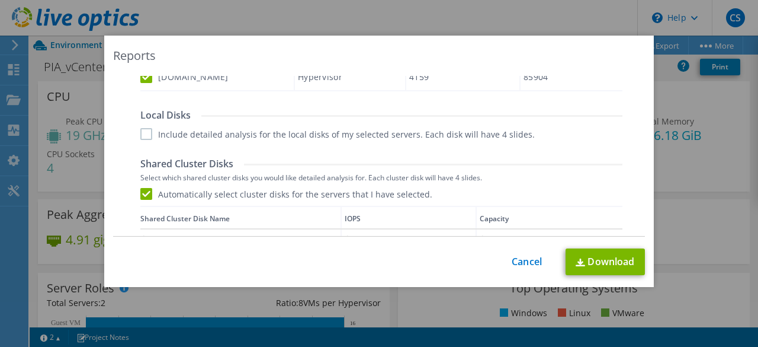
click at [142, 136] on label "Include detailed analysis for the local disks of my selected servers. Each disk…" at bounding box center [337, 134] width 395 height 12
click at [0, 0] on input "Include detailed analysis for the local disks of my selected servers. Each disk…" at bounding box center [0, 0] width 0 height 0
click at [141, 137] on label "Include detailed analysis for the local disks of my selected servers. Each disk…" at bounding box center [337, 134] width 395 height 12
click at [0, 0] on input "Include detailed analysis for the local disks of my selected servers. Each disk…" at bounding box center [0, 0] width 0 height 0
click at [598, 261] on link "Download" at bounding box center [605, 261] width 79 height 27
